Goal: Task Accomplishment & Management: Use online tool/utility

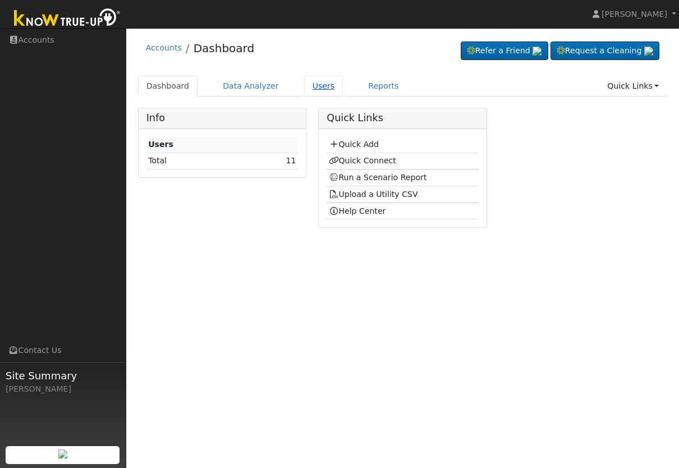
click at [321, 90] on link "Users" at bounding box center [323, 86] width 39 height 21
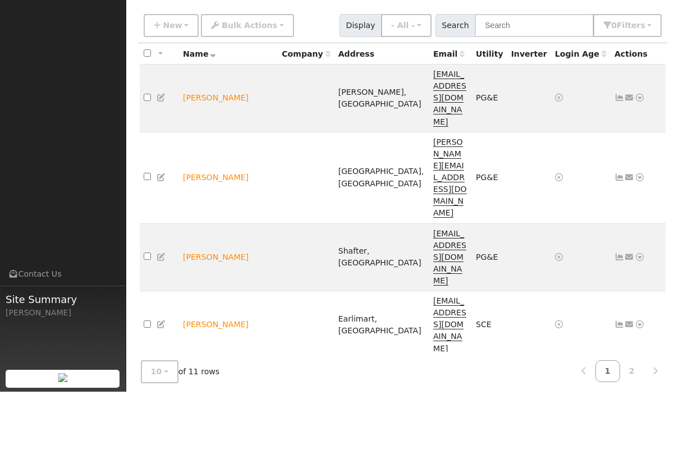
scroll to position [26, 0]
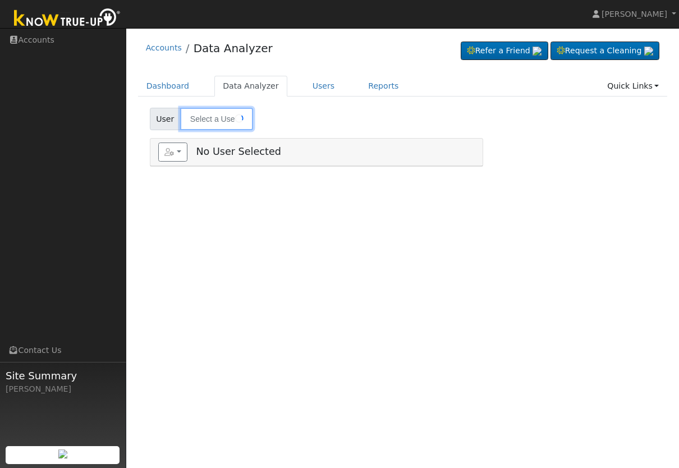
type input "[PERSON_NAME]"
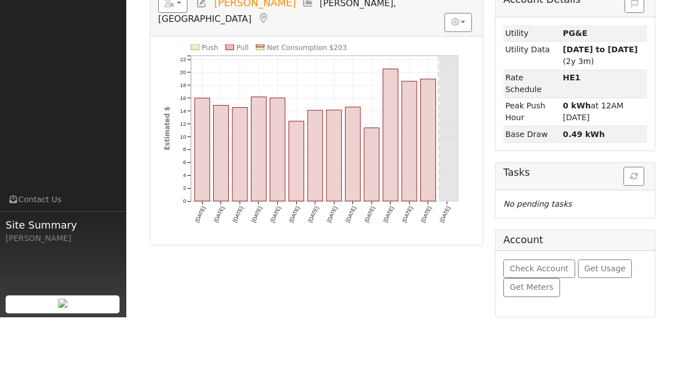
scroll to position [79, 0]
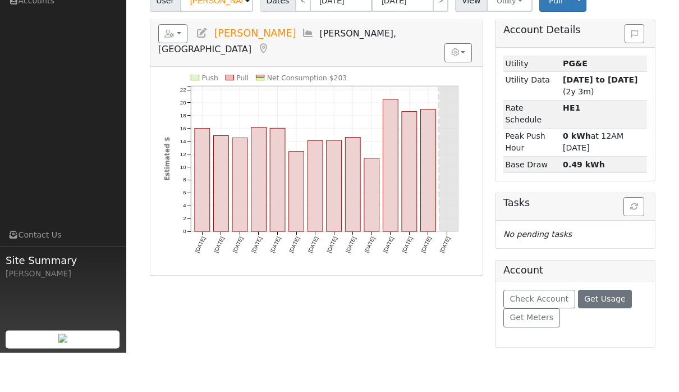
click at [621, 334] on span "Get Usage" at bounding box center [604, 338] width 41 height 9
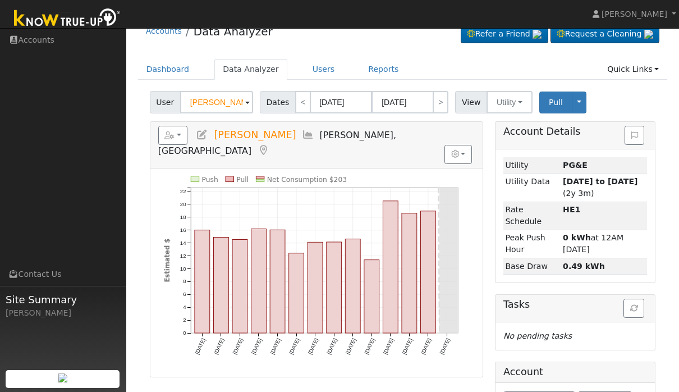
scroll to position [0, 0]
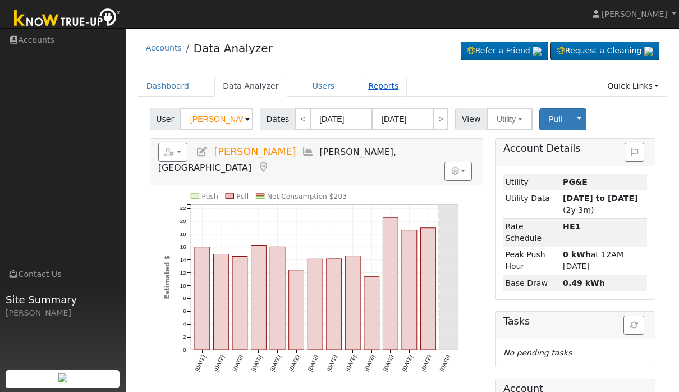
click at [385, 88] on link "Reports" at bounding box center [383, 86] width 47 height 21
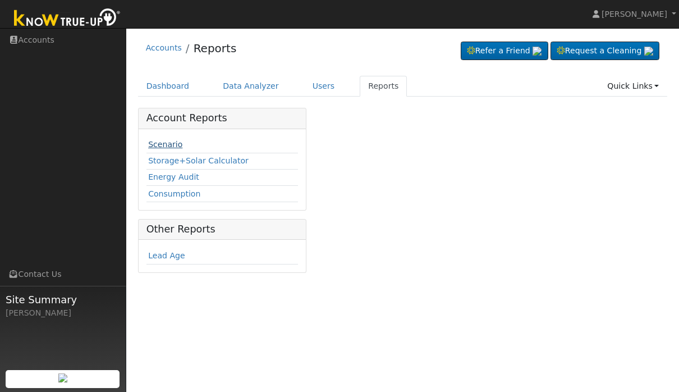
click at [172, 145] on link "Scenario" at bounding box center [165, 144] width 34 height 9
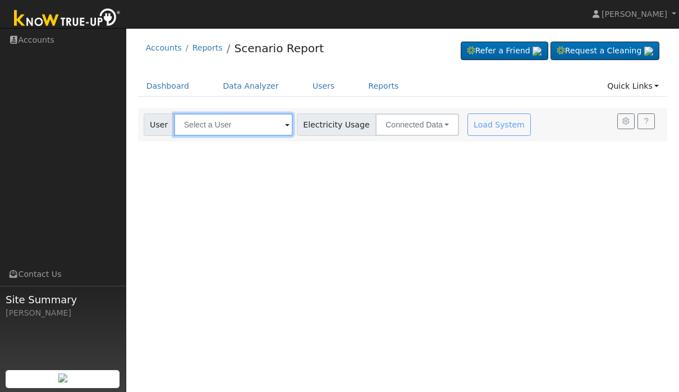
click at [241, 122] on input "text" at bounding box center [233, 124] width 119 height 22
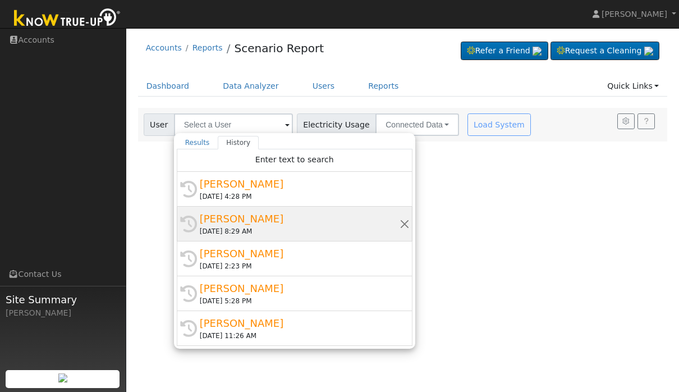
click at [322, 221] on div "[PERSON_NAME]" at bounding box center [300, 218] width 200 height 15
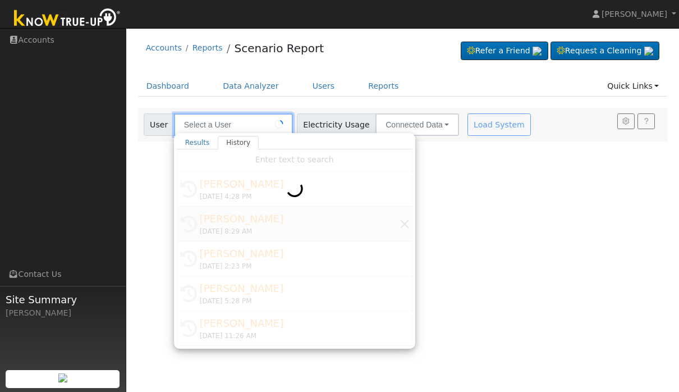
type input "[PERSON_NAME]"
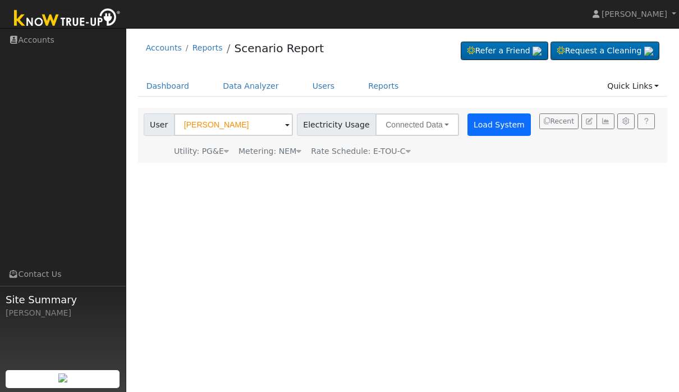
click at [477, 122] on button "Load System" at bounding box center [499, 124] width 64 height 22
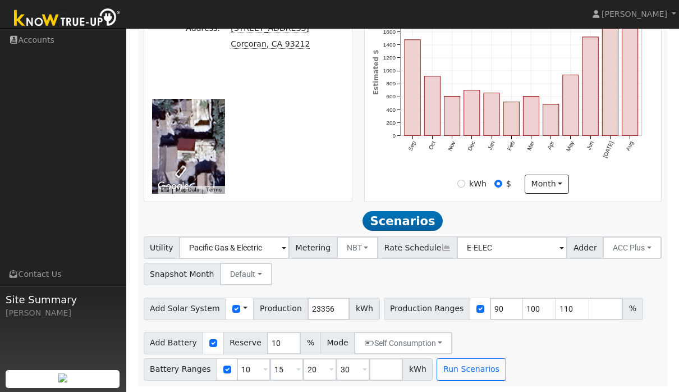
scroll to position [350, 0]
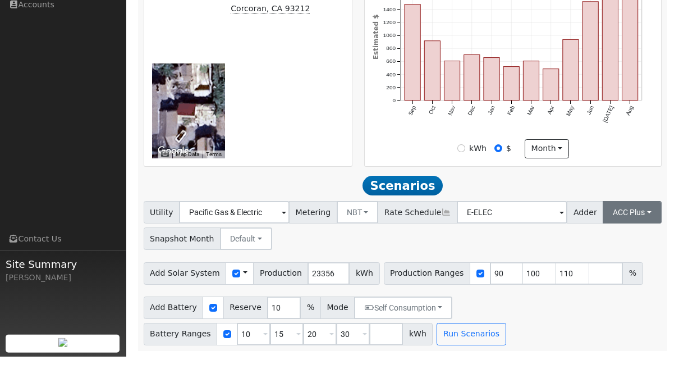
click at [627, 236] on button "ACC Plus" at bounding box center [632, 247] width 59 height 22
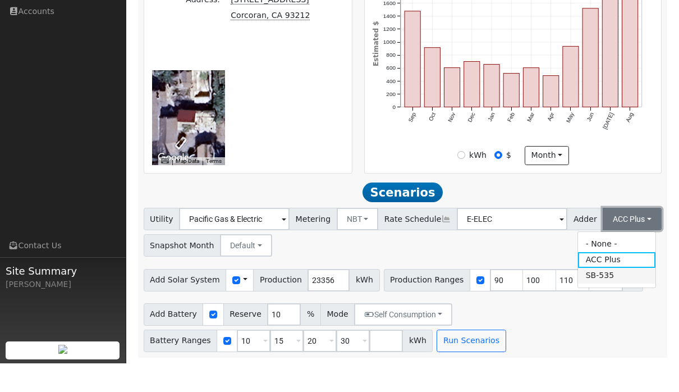
scroll to position [213, 0]
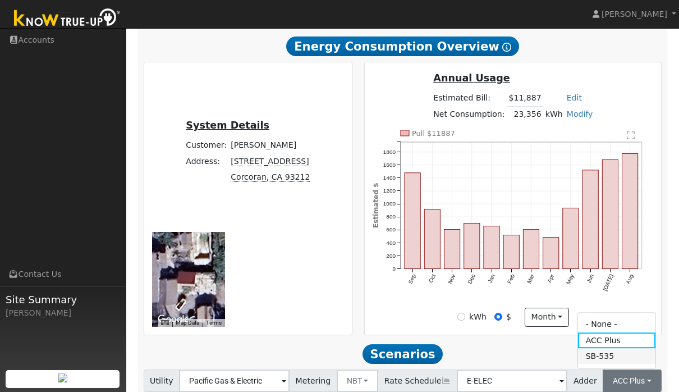
click at [613, 357] on link "SB-535" at bounding box center [617, 356] width 78 height 16
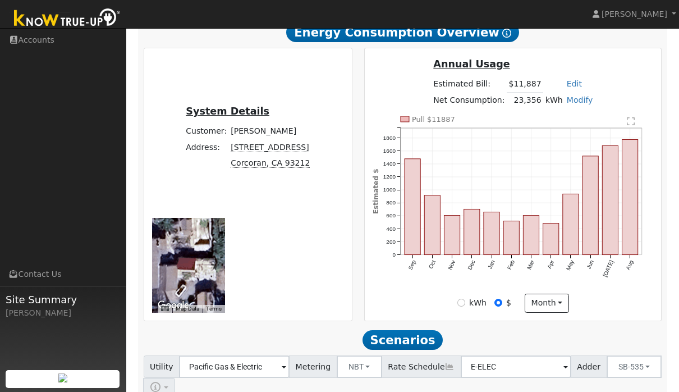
scroll to position [235, 0]
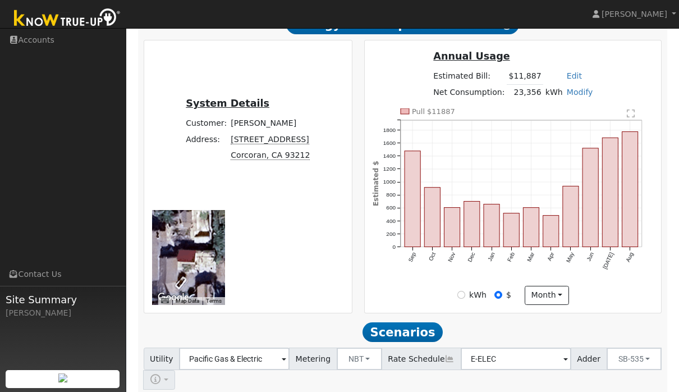
click at [168, 374] on link at bounding box center [158, 380] width 19 height 12
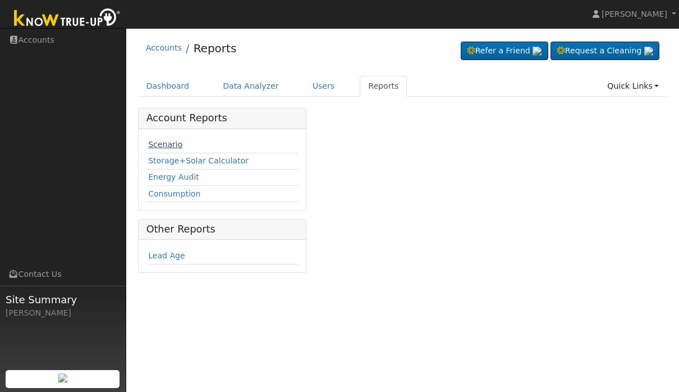
click at [178, 144] on link "Scenario" at bounding box center [165, 144] width 34 height 9
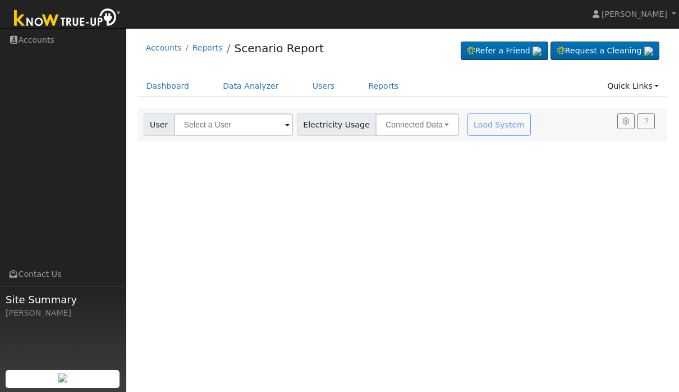
click at [285, 125] on span at bounding box center [287, 125] width 4 height 13
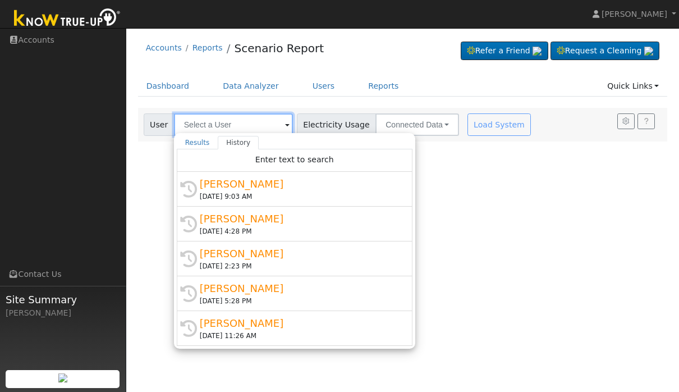
click at [243, 122] on input "text" at bounding box center [233, 124] width 119 height 22
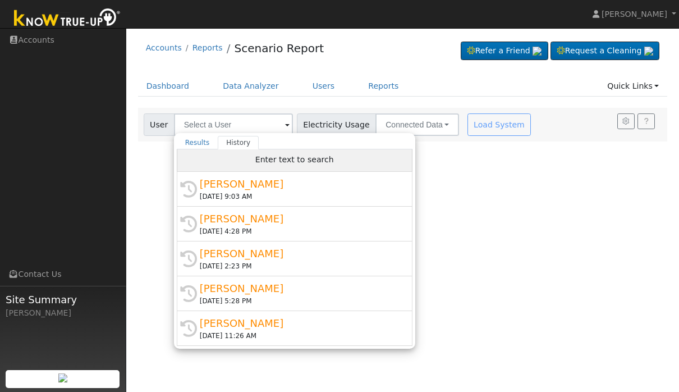
click at [245, 169] on div "Enter text to search" at bounding box center [295, 160] width 236 height 22
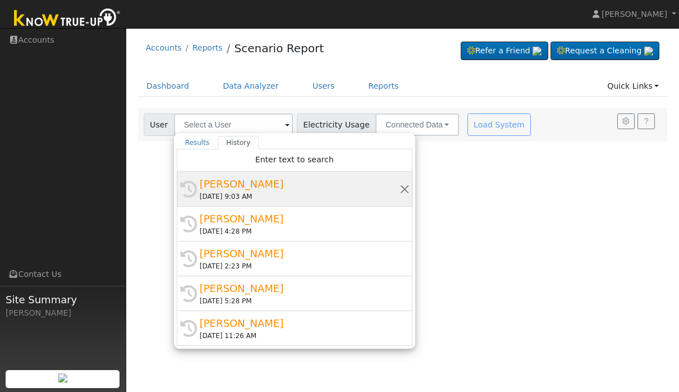
click at [238, 184] on div "[PERSON_NAME]" at bounding box center [300, 183] width 200 height 15
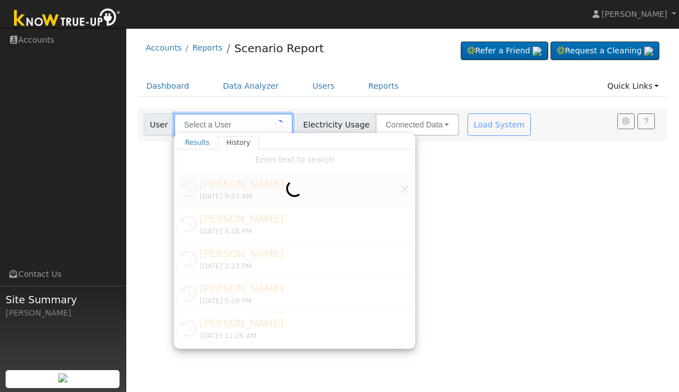
type input "[PERSON_NAME]"
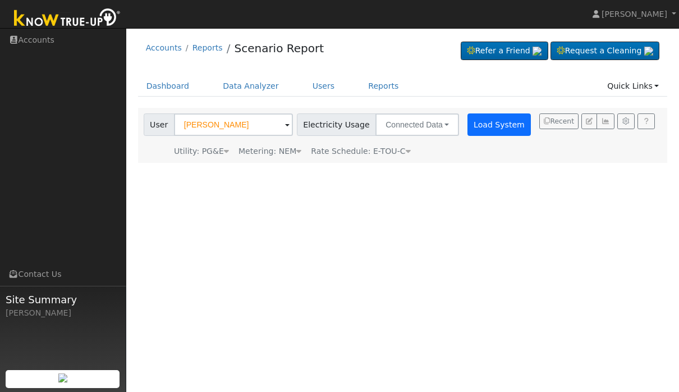
click at [467, 130] on button "Load System" at bounding box center [499, 124] width 64 height 22
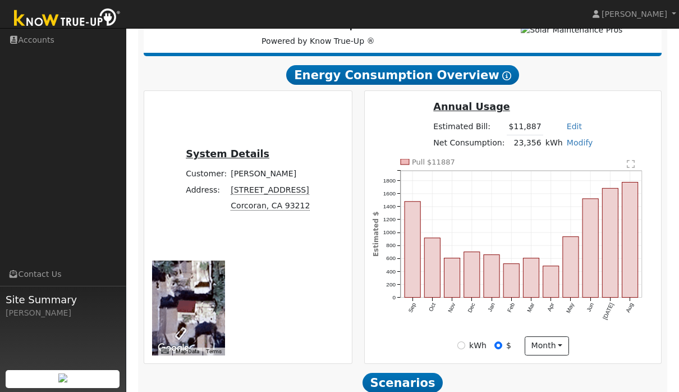
scroll to position [350, 0]
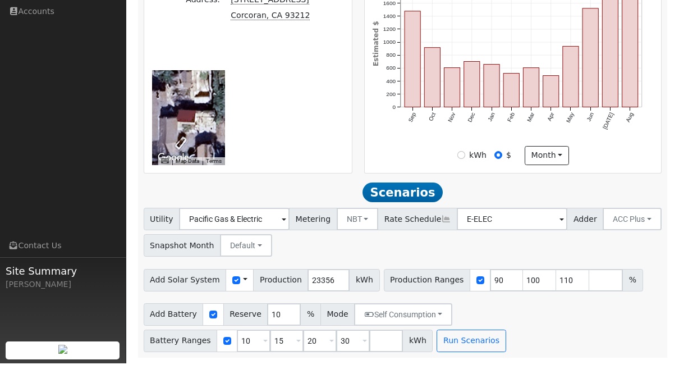
click at [630, 297] on span "%" at bounding box center [632, 308] width 20 height 22
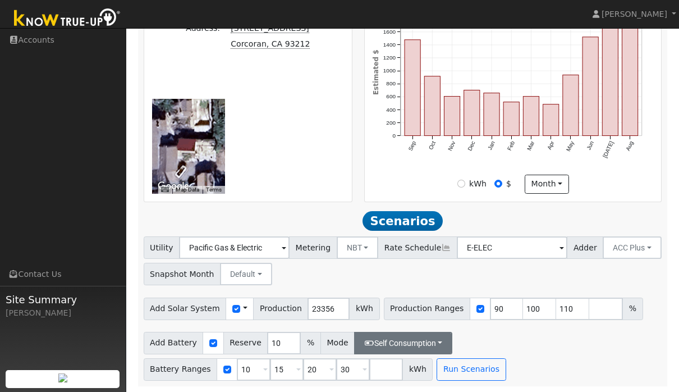
click at [433, 344] on button "Self Consumption" at bounding box center [403, 343] width 98 height 22
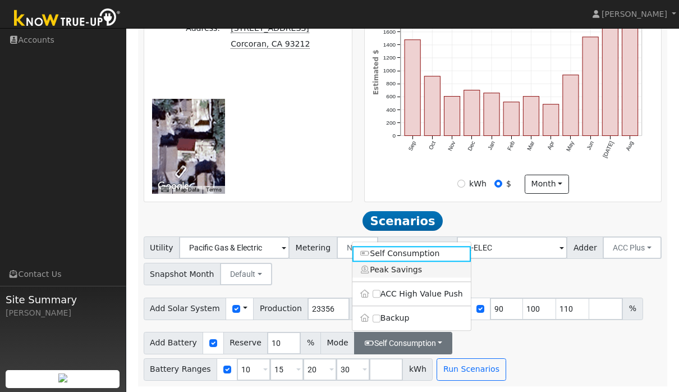
click at [438, 273] on link "Peak Savings" at bounding box center [411, 270] width 118 height 16
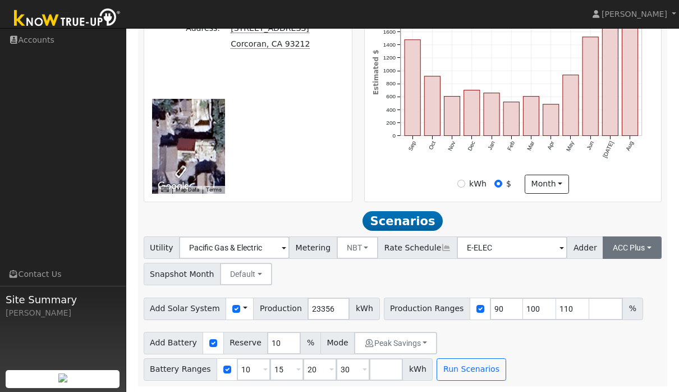
click at [625, 248] on button "ACC Plus" at bounding box center [632, 247] width 59 height 22
click at [622, 309] on link "SB-535" at bounding box center [617, 304] width 78 height 16
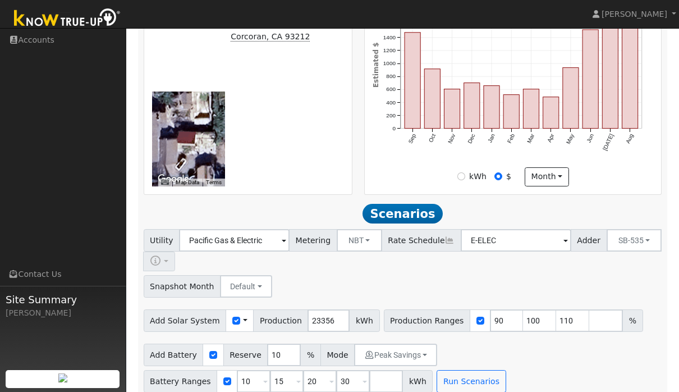
click at [162, 255] on icon at bounding box center [155, 260] width 13 height 10
click at [626, 286] on link "Check if Address Qualifies for SB-535" at bounding box center [573, 283] width 163 height 16
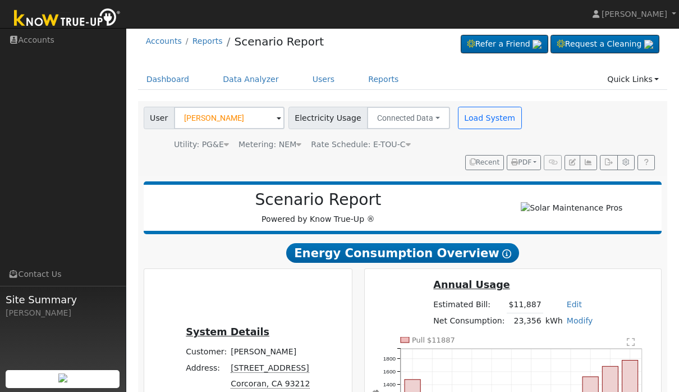
scroll to position [3, 0]
